Goal: Transaction & Acquisition: Purchase product/service

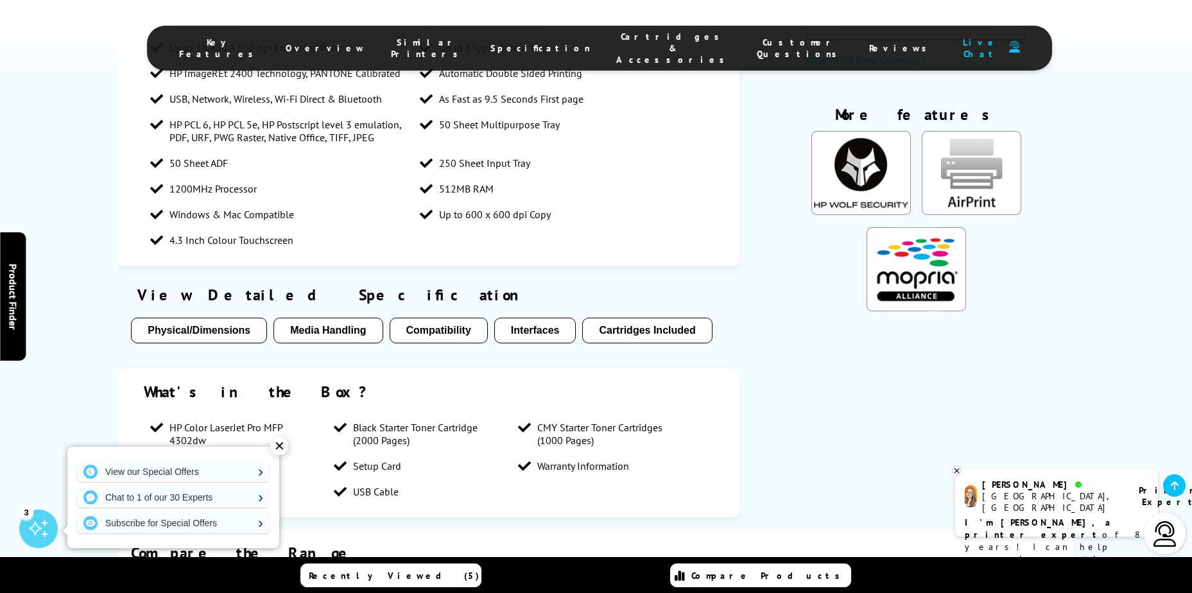
scroll to position [962, 0]
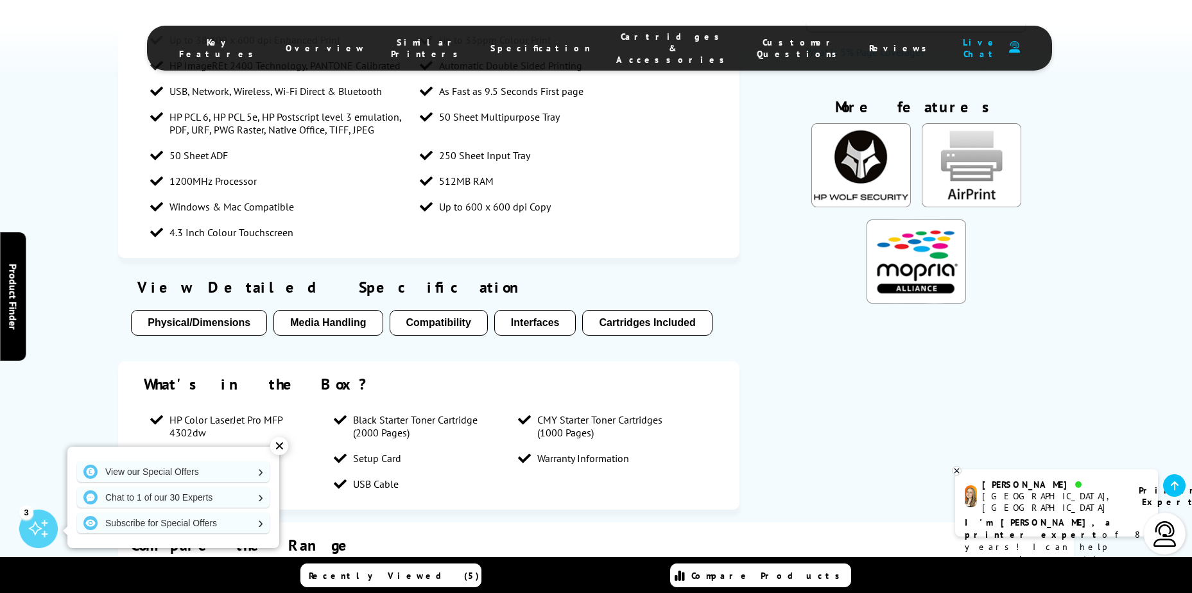
click at [277, 446] on div "✕" at bounding box center [279, 446] width 18 height 18
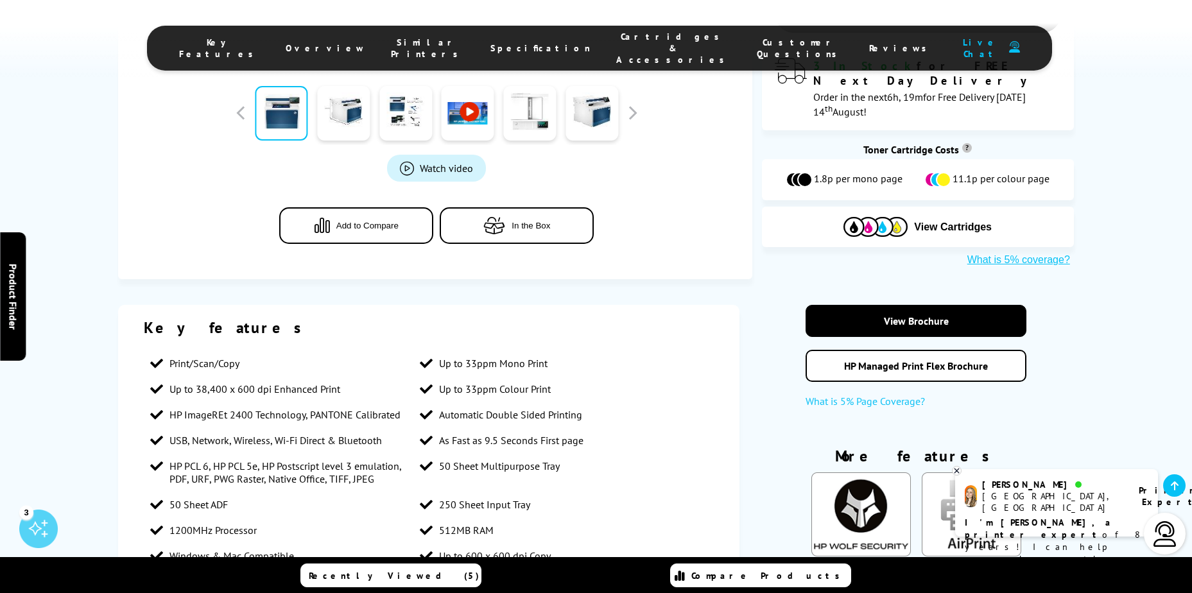
scroll to position [0, 0]
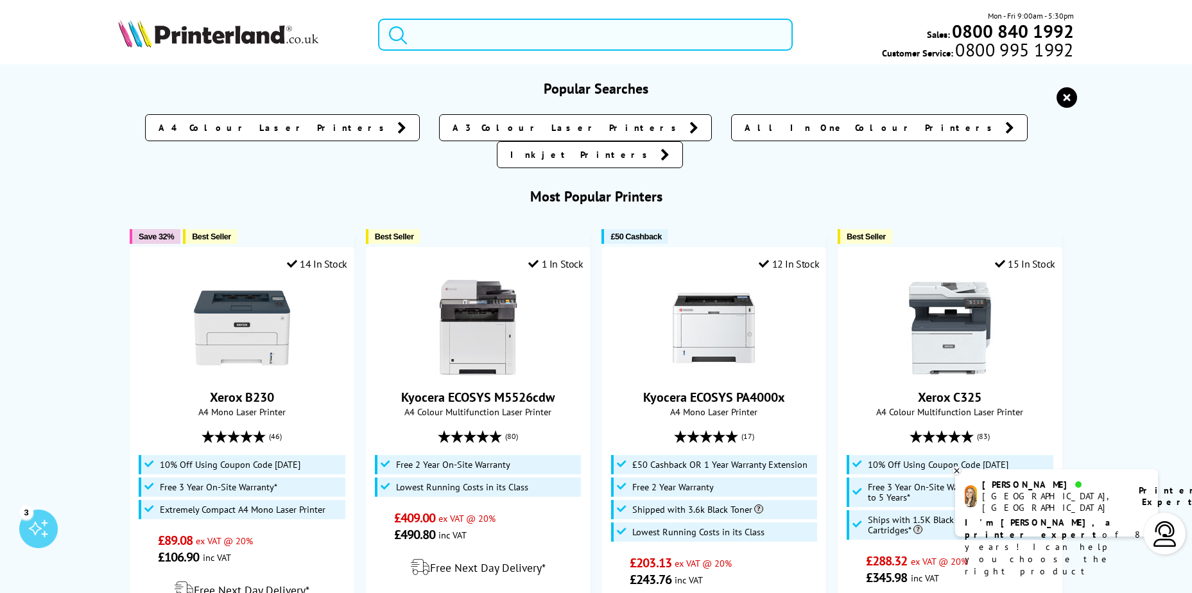
click at [438, 38] on input "search" at bounding box center [585, 35] width 415 height 32
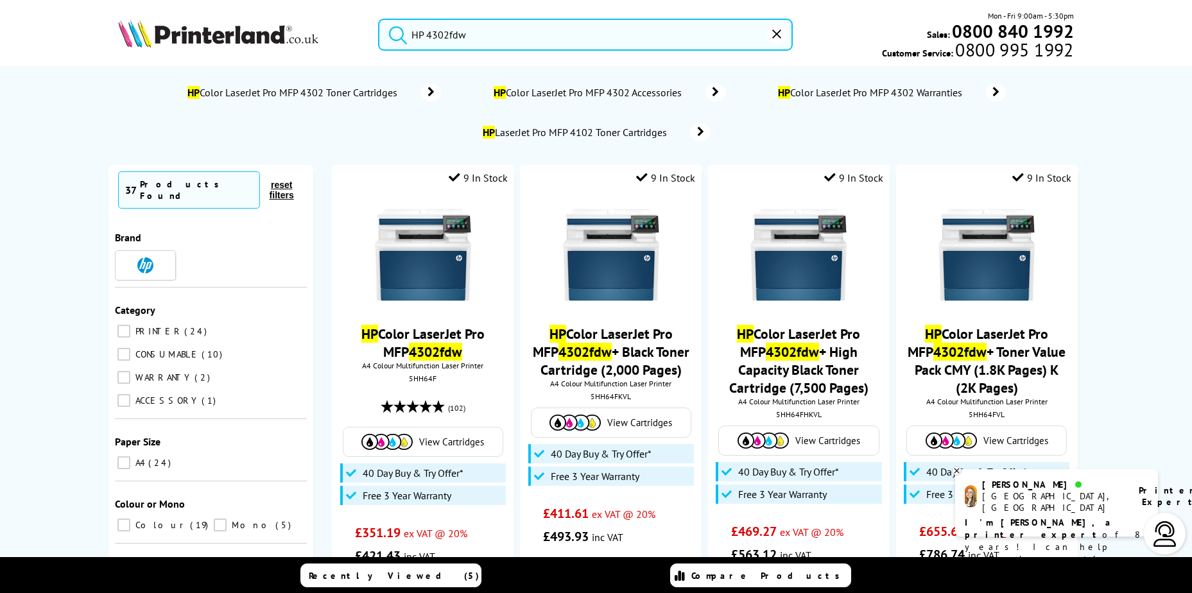
type input "HP 4302fdw"
click at [379, 19] on button "submit" at bounding box center [395, 33] width 32 height 28
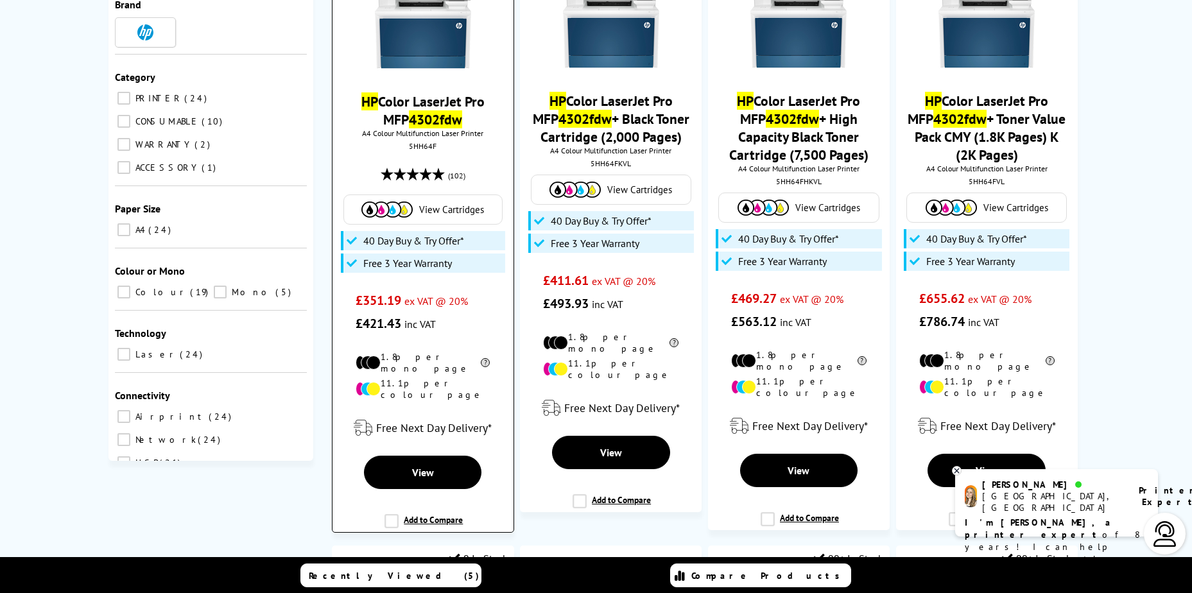
click at [434, 65] on img at bounding box center [423, 22] width 96 height 96
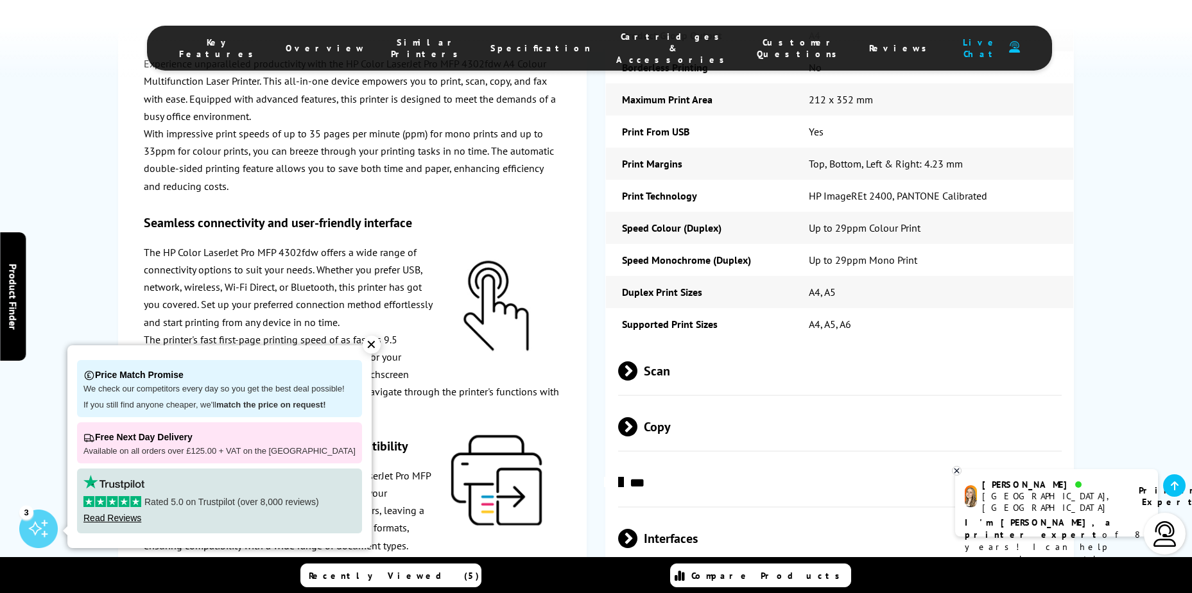
scroll to position [2363, 0]
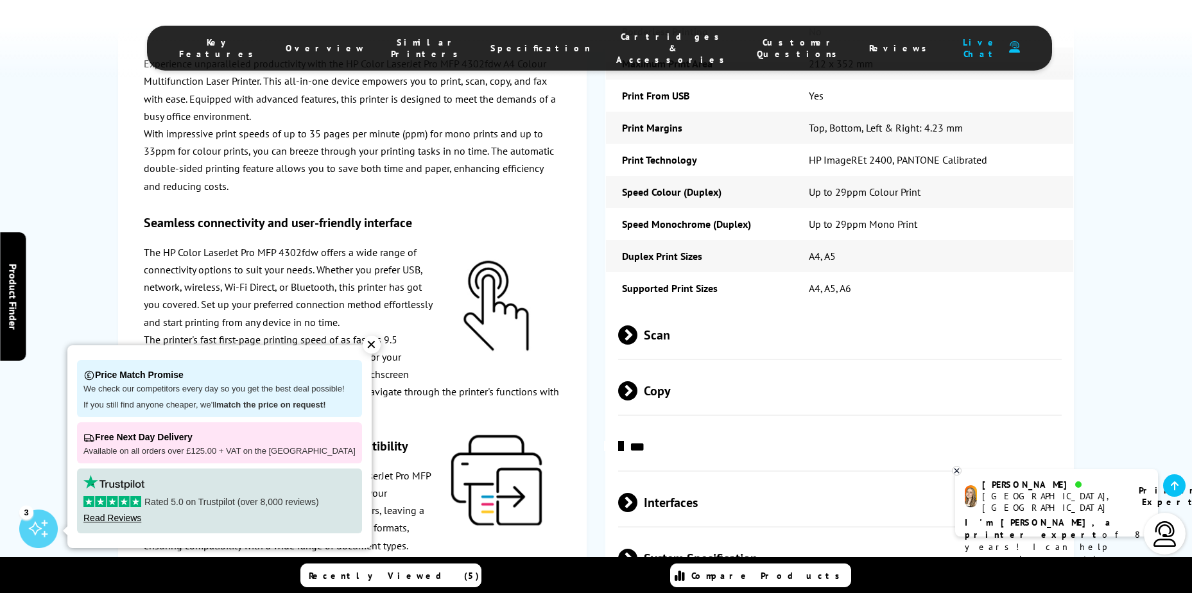
drag, startPoint x: 651, startPoint y: 286, endPoint x: 655, endPoint y: 281, distance: 6.8
click at [652, 311] on span "Scan" at bounding box center [840, 335] width 444 height 48
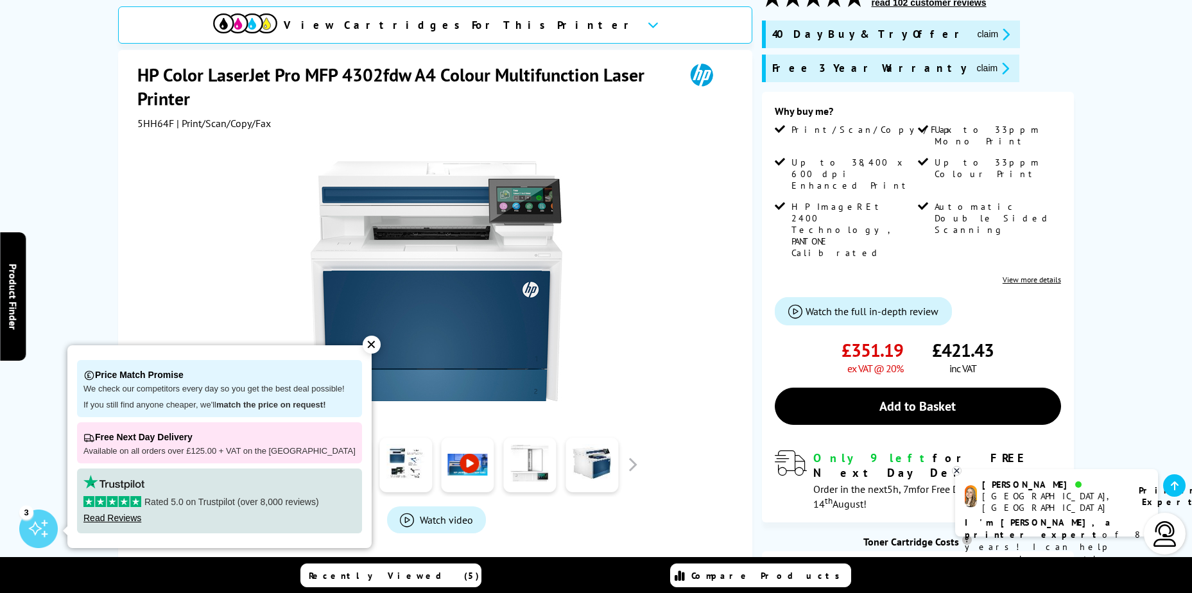
scroll to position [214, 0]
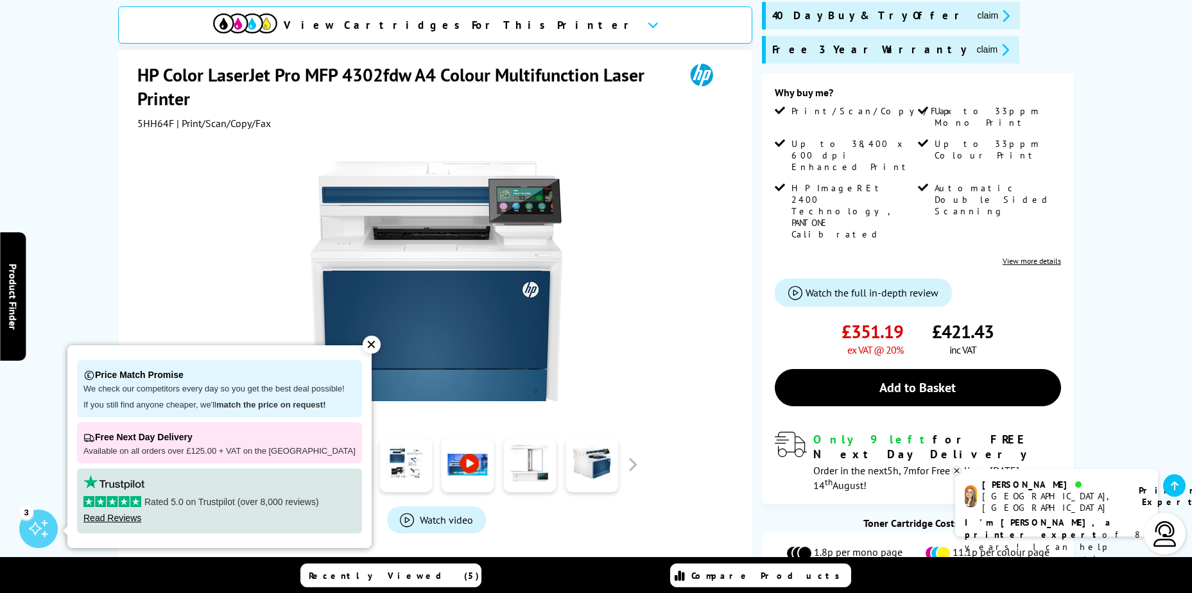
drag, startPoint x: 327, startPoint y: 355, endPoint x: 216, endPoint y: 336, distance: 112.6
click at [479, 442] on link at bounding box center [468, 465] width 53 height 55
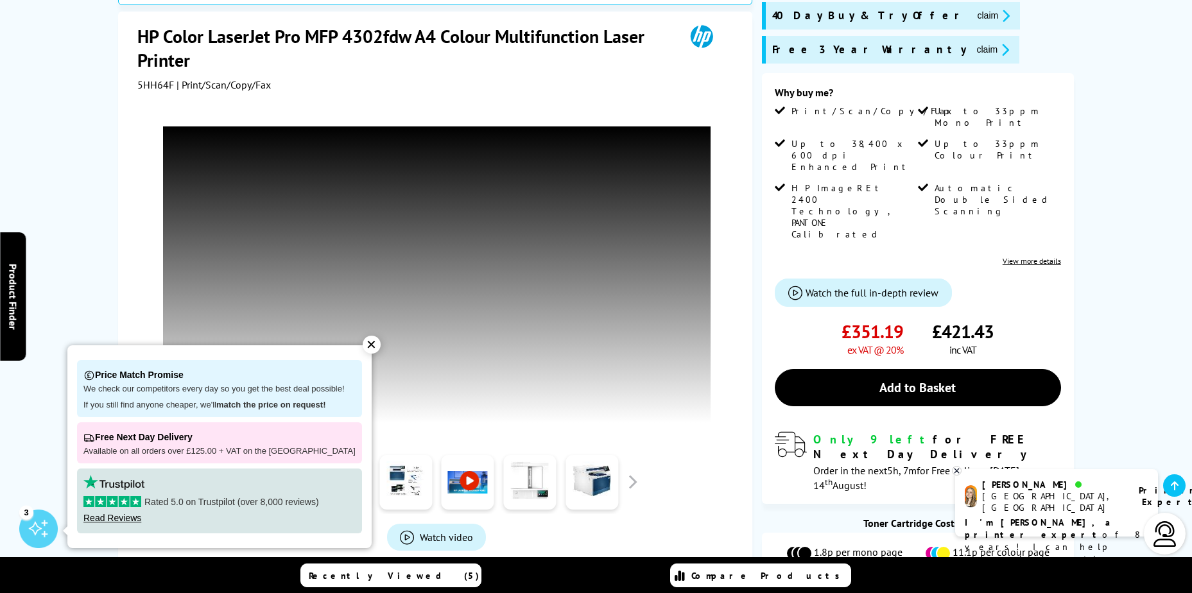
drag, startPoint x: 739, startPoint y: 482, endPoint x: 709, endPoint y: 482, distance: 30.2
click at [738, 482] on div "HP Color LaserJet Pro MFP 4302fdw A4 Colour Multifunction Laser Printer 5HH64F …" at bounding box center [435, 330] width 634 height 637
click at [550, 487] on link at bounding box center [529, 482] width 53 height 55
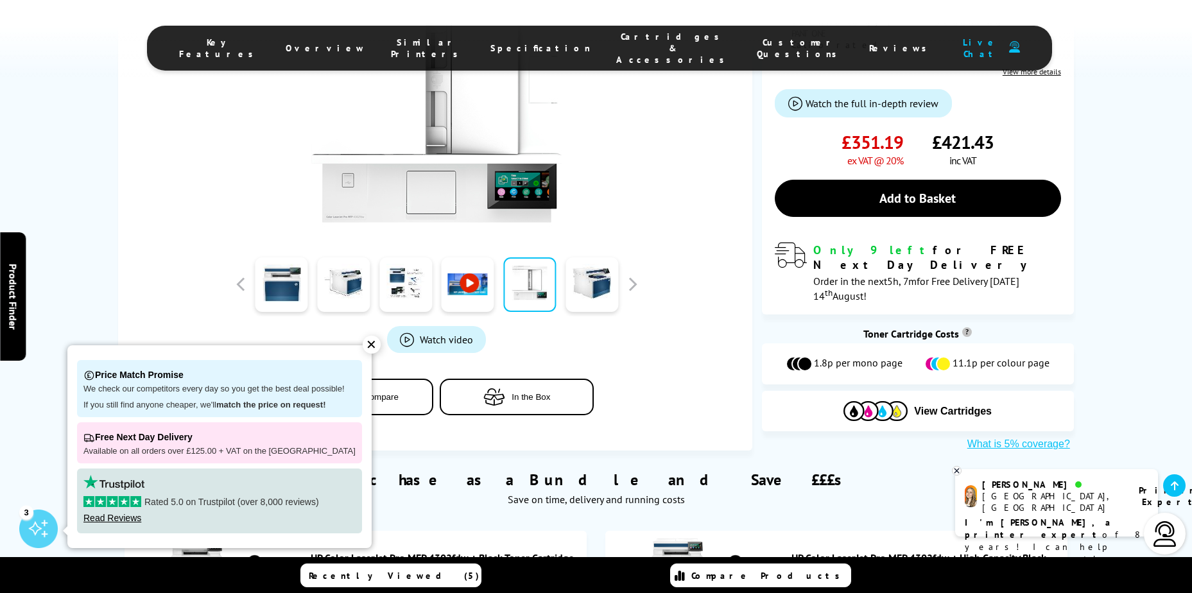
scroll to position [431, 0]
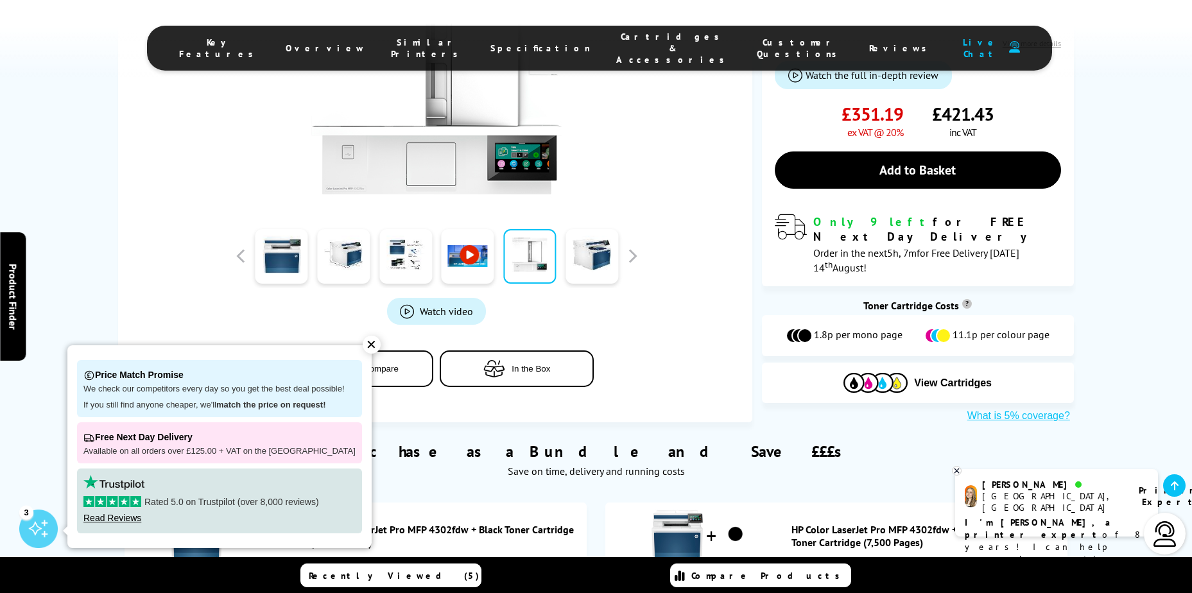
click at [480, 229] on link at bounding box center [468, 256] width 53 height 55
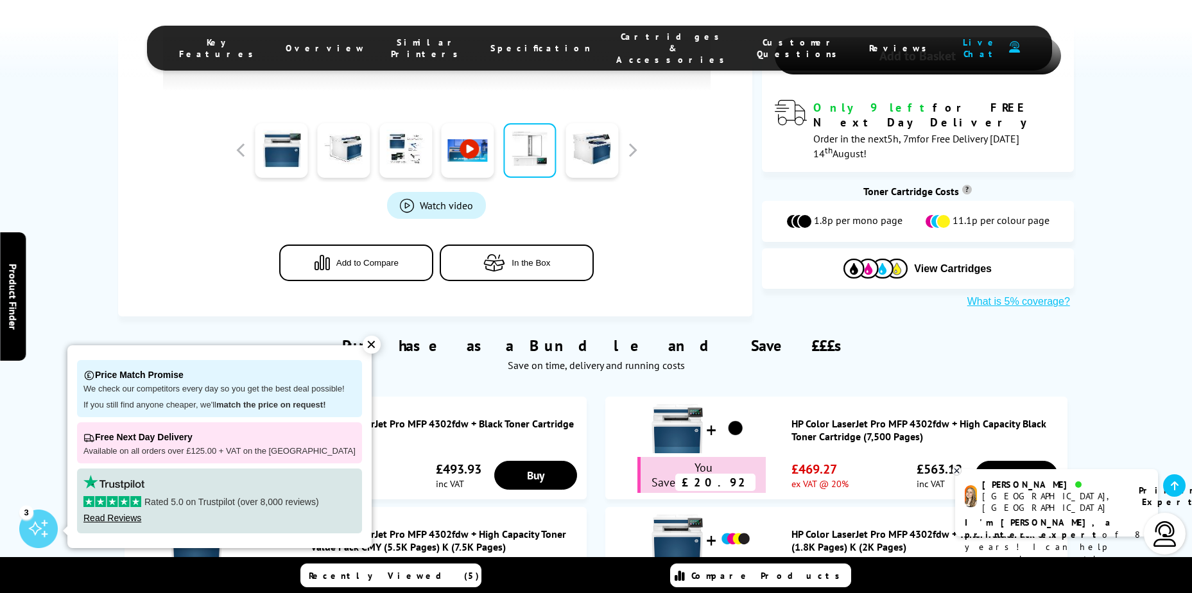
scroll to position [480, 0]
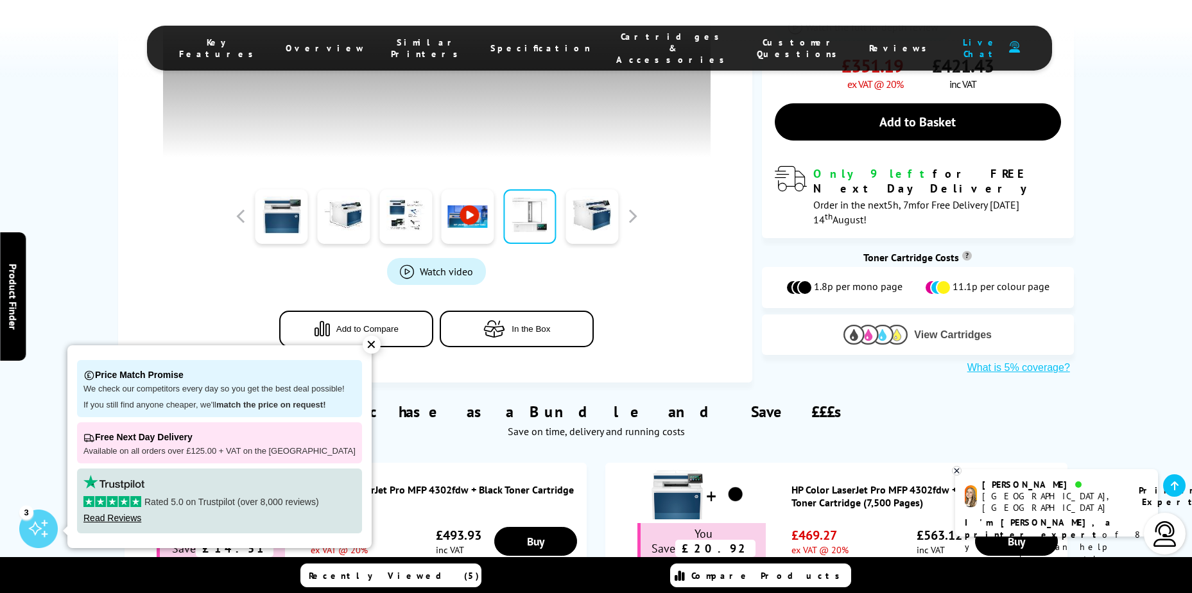
click at [895, 325] on img at bounding box center [876, 335] width 64 height 20
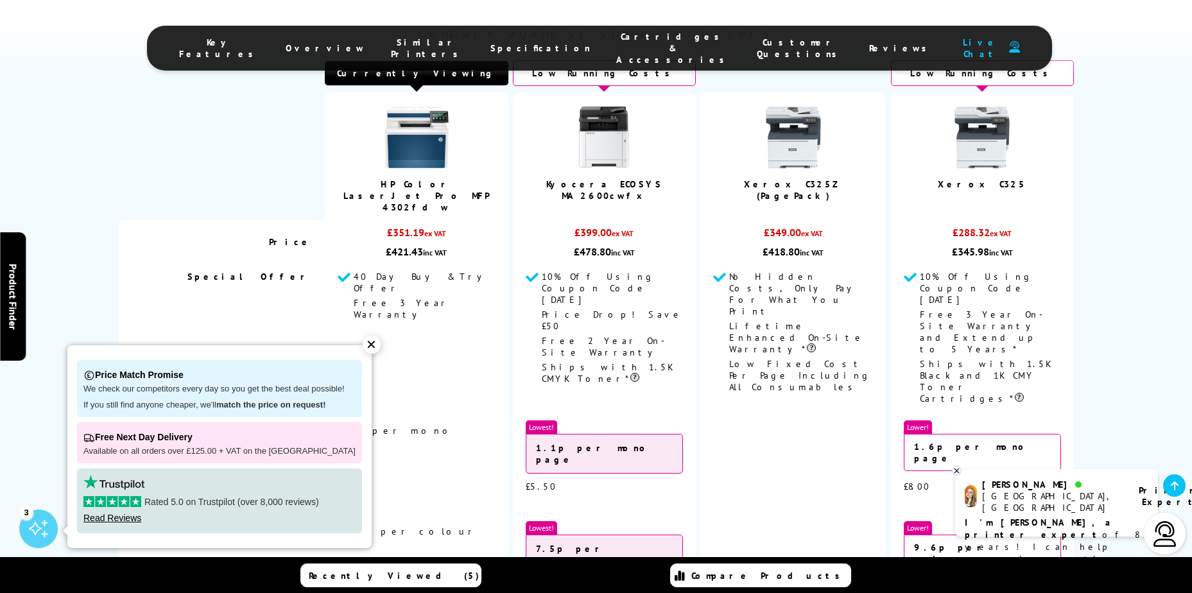
scroll to position [3409, 0]
